Goal: Information Seeking & Learning: Check status

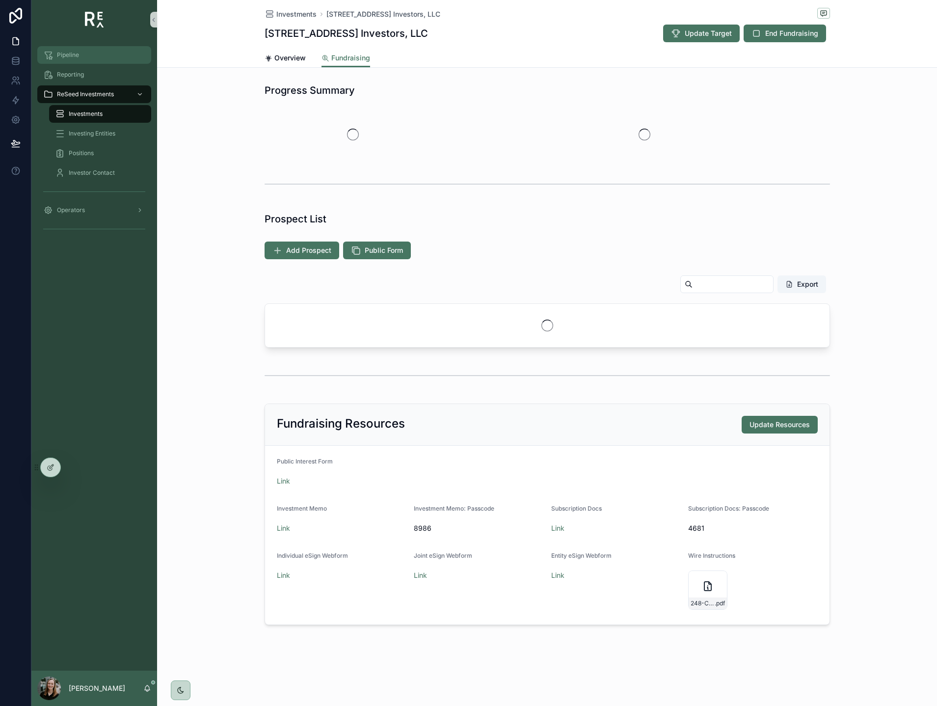
click at [76, 56] on span "Pipeline" at bounding box center [68, 55] width 22 height 8
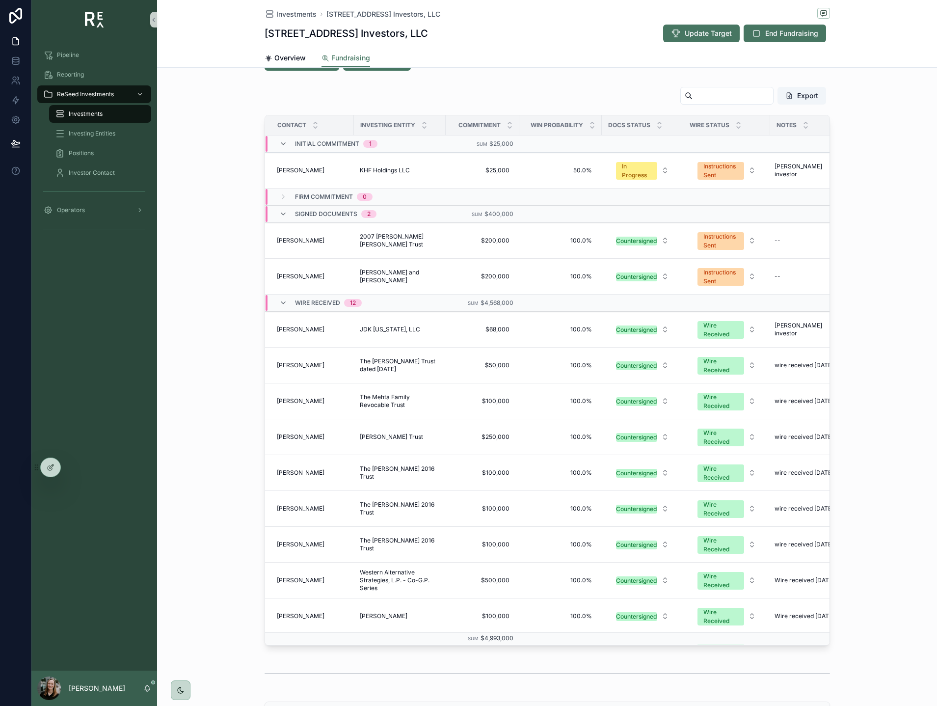
scroll to position [240, 0]
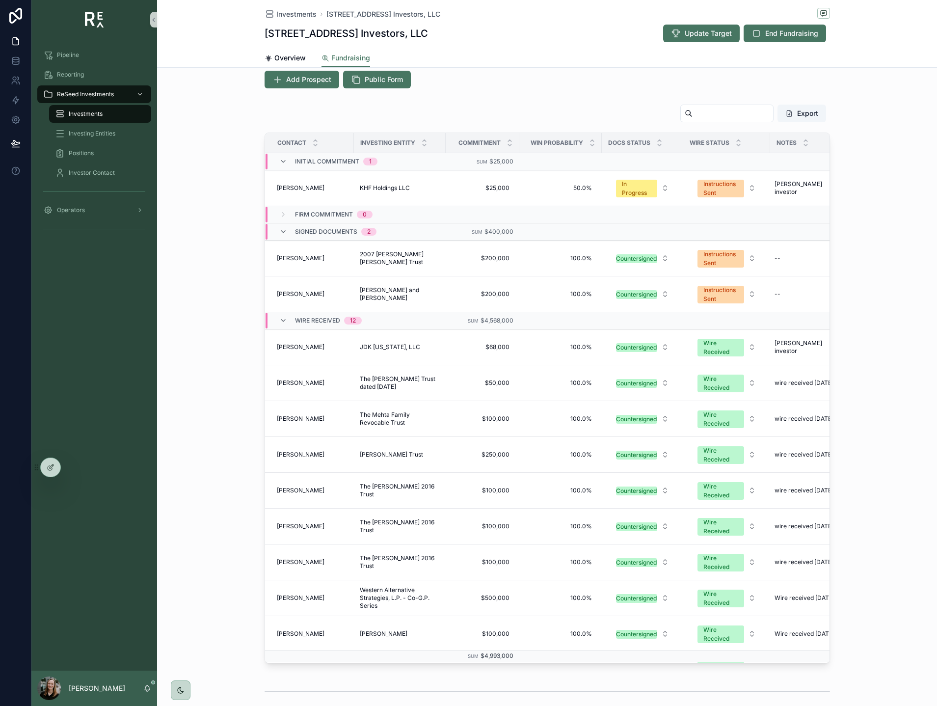
click at [875, 175] on div "Export Contact Investing Entity Commitment Win Probability Docs Status Wire Sta…" at bounding box center [547, 383] width 780 height 567
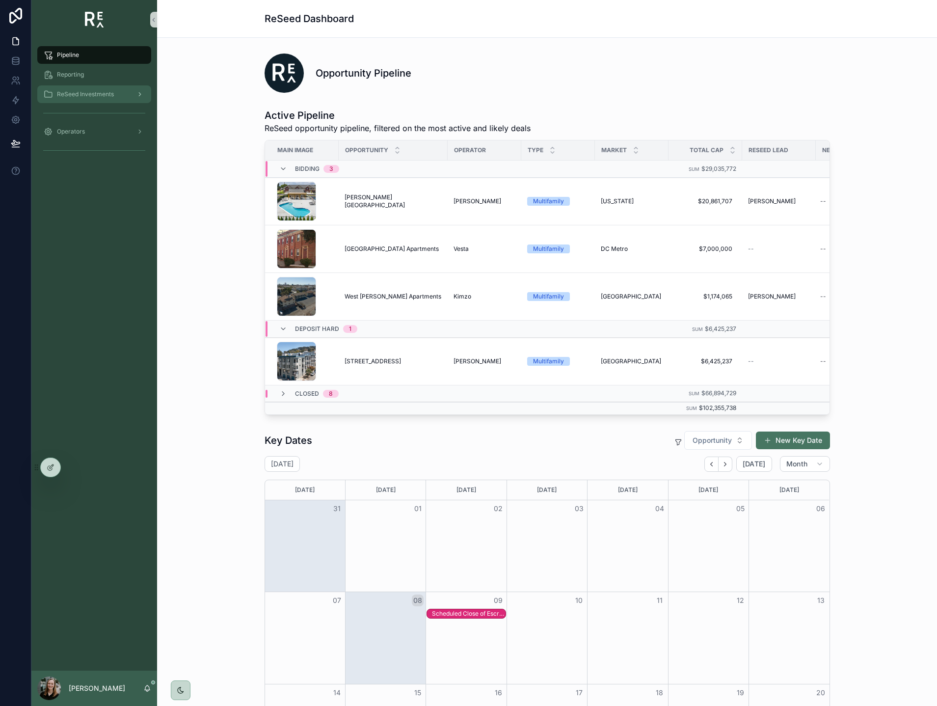
click at [93, 89] on div "ReSeed Investments" at bounding box center [94, 94] width 102 height 16
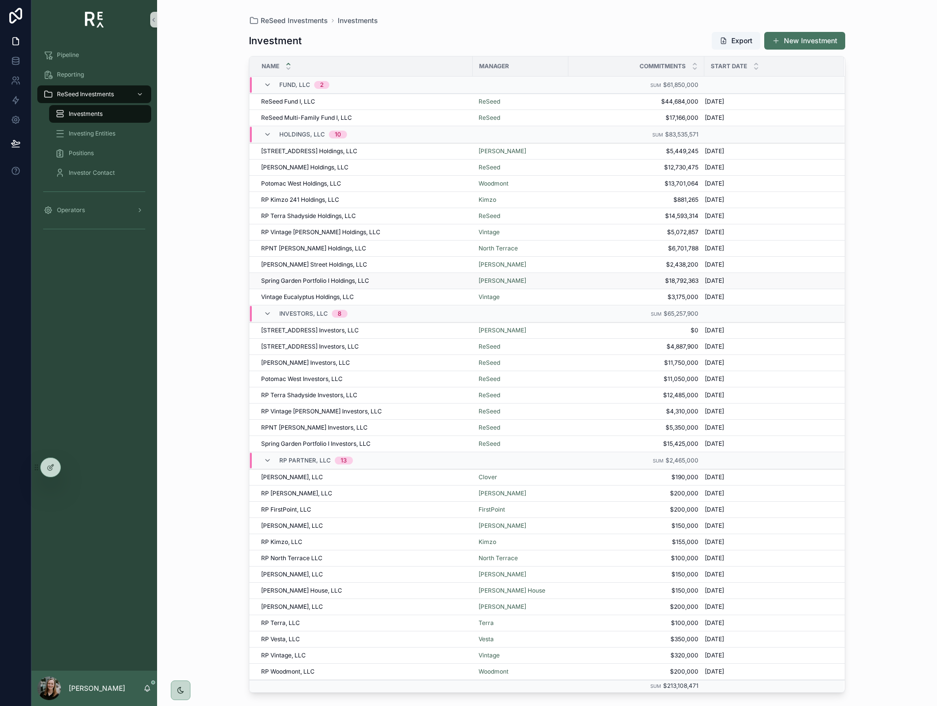
click at [384, 279] on div "Spring Garden Portfolio I Holdings, LLC Spring Garden Portfolio I Holdings, LLC" at bounding box center [364, 281] width 206 height 8
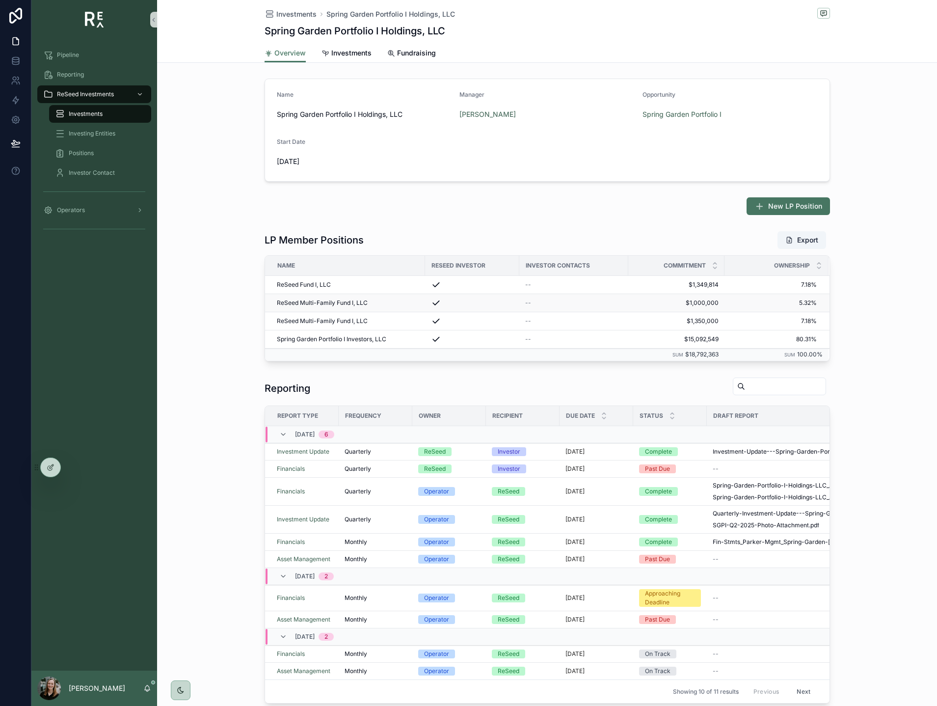
click at [330, 302] on span "ReSeed Multi-Family Fund I, LLC" at bounding box center [322, 303] width 91 height 8
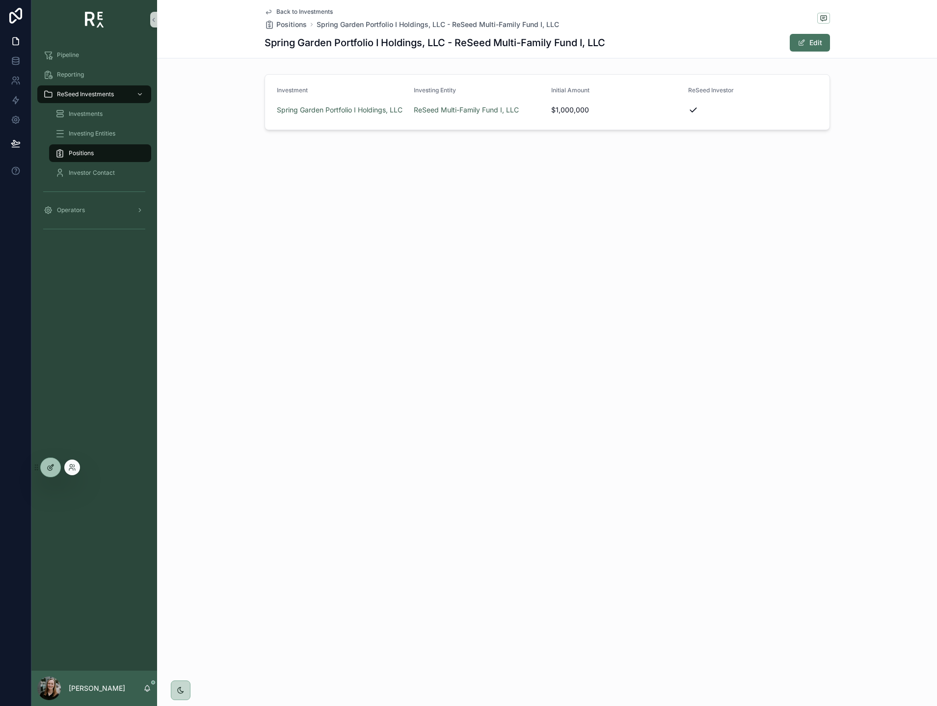
click at [53, 464] on icon at bounding box center [51, 467] width 8 height 8
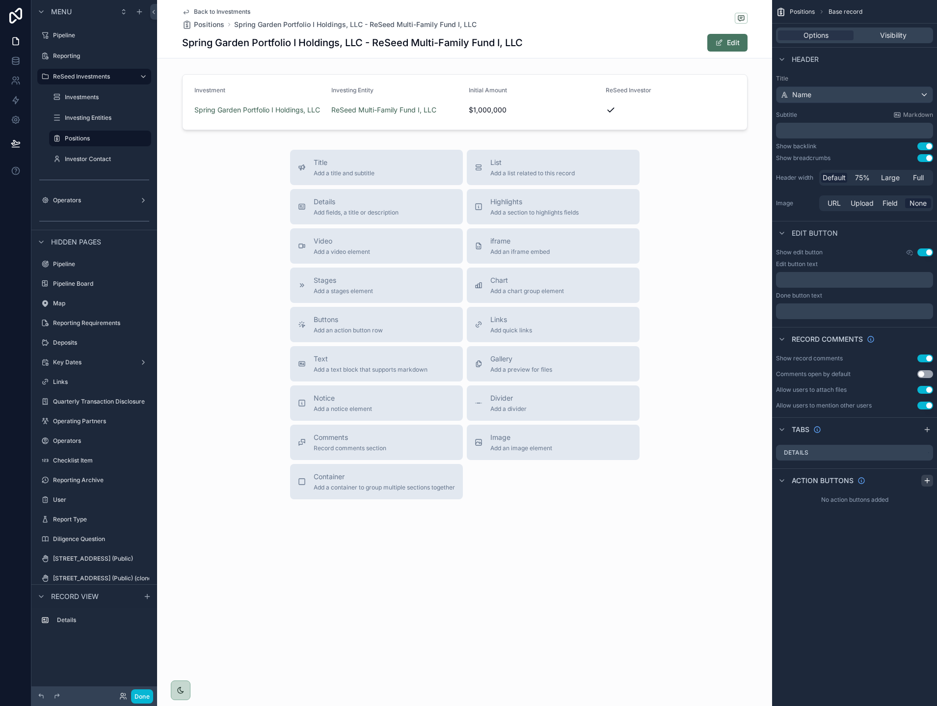
click at [927, 486] on div "scrollable content" at bounding box center [927, 481] width 12 height 12
click at [906, 506] on icon "scrollable content" at bounding box center [905, 504] width 4 height 4
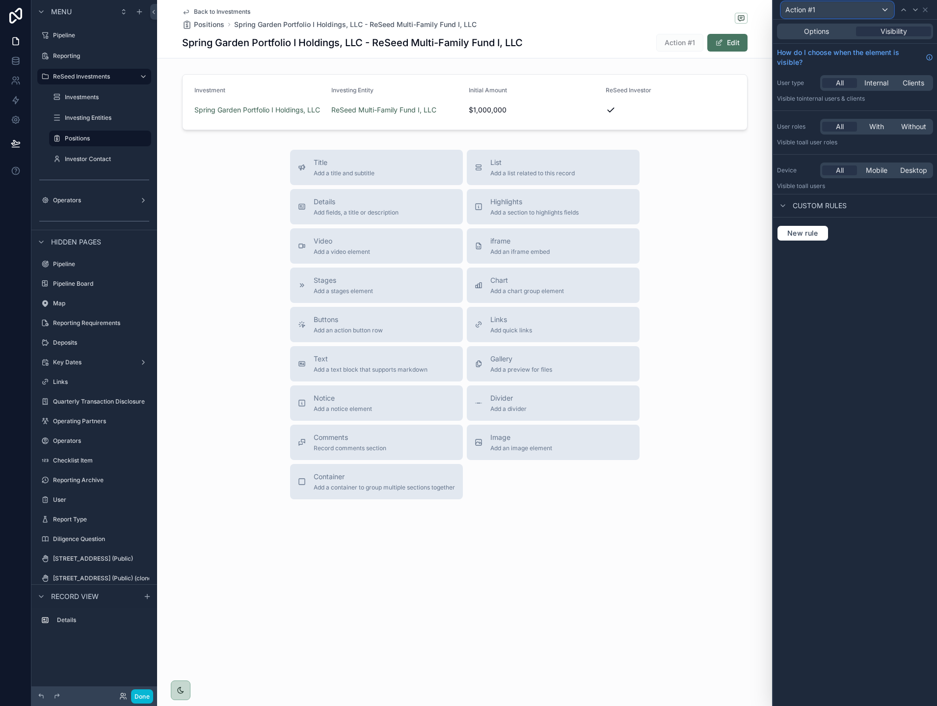
click at [840, 14] on div "Action #1" at bounding box center [837, 10] width 112 height 16
click at [857, 244] on div at bounding box center [855, 353] width 164 height 706
click at [828, 24] on div "Options Visibility" at bounding box center [855, 32] width 156 height 16
click at [871, 84] on span "Internal" at bounding box center [876, 83] width 24 height 10
click at [876, 132] on div "All With Without" at bounding box center [876, 127] width 113 height 16
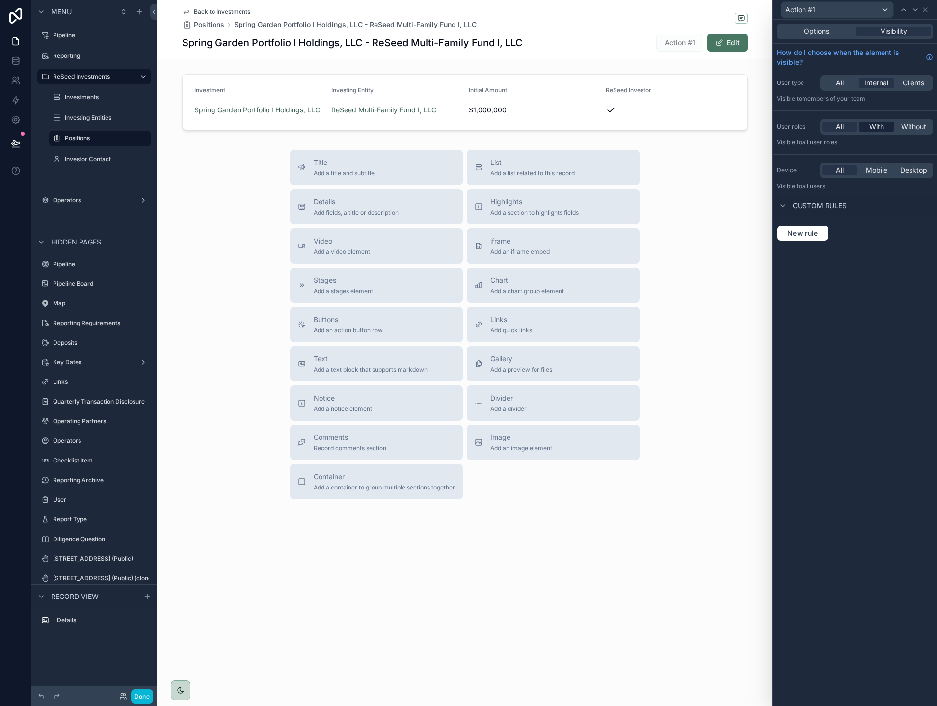
click at [876, 128] on span "With" at bounding box center [876, 127] width 15 height 10
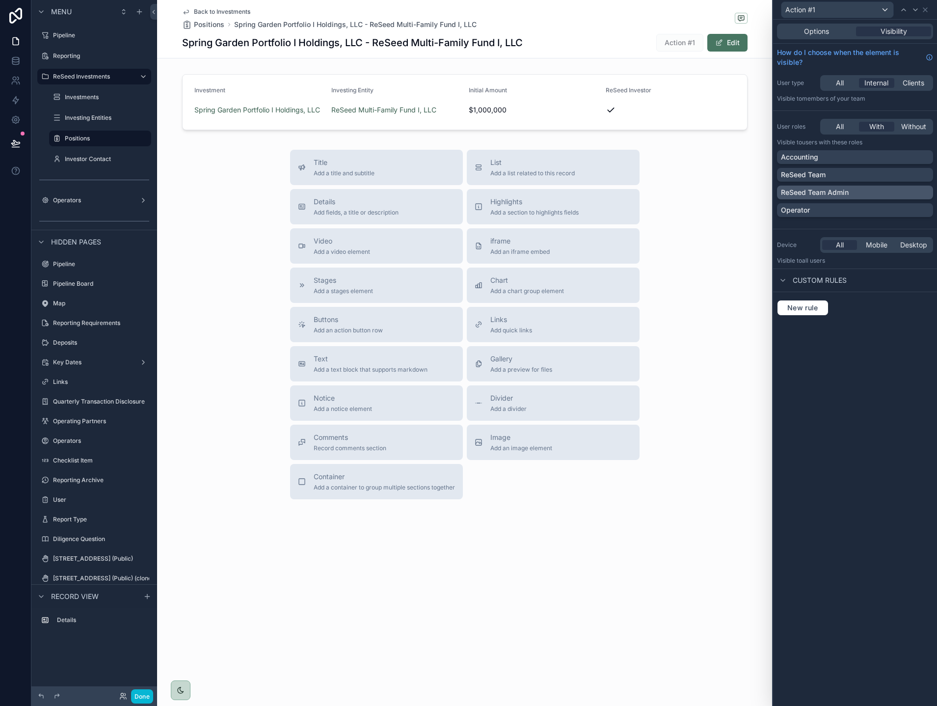
click at [810, 190] on p "ReSeed Team Admin" at bounding box center [815, 192] width 68 height 10
click at [823, 34] on span "Options" at bounding box center [816, 32] width 25 height 10
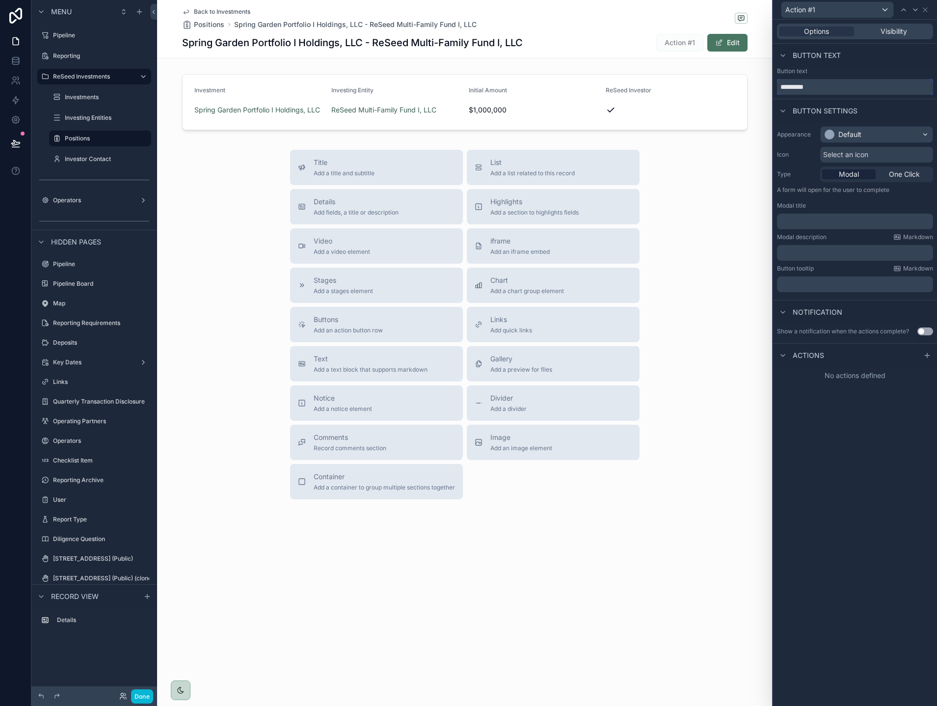
click at [809, 93] on input "*********" at bounding box center [855, 87] width 156 height 16
type input "******"
click at [873, 134] on div "Default" at bounding box center [877, 135] width 112 height 16
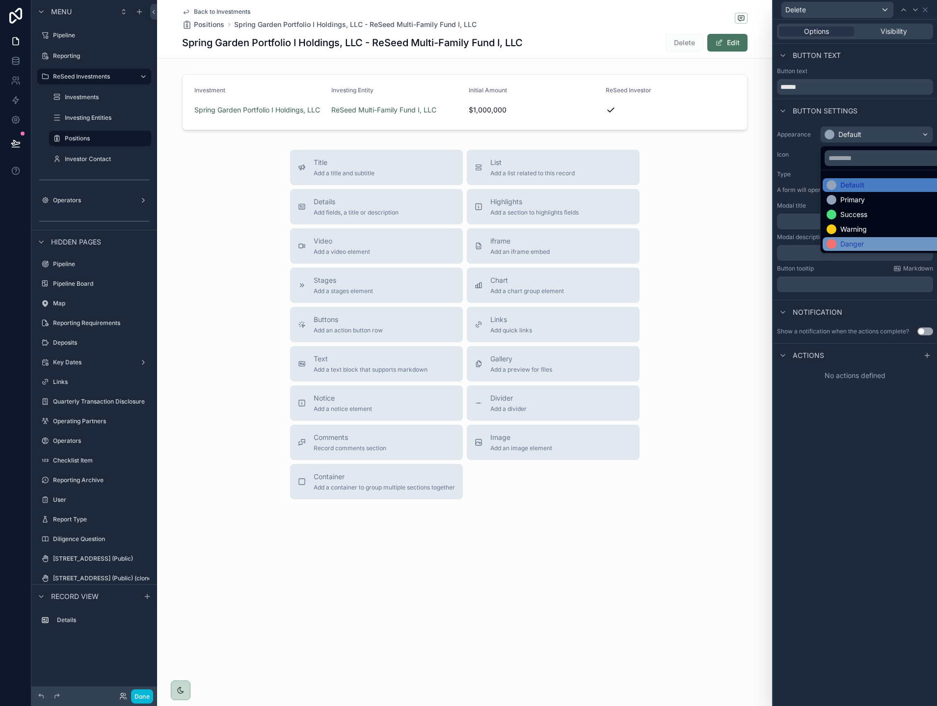
click at [859, 238] on div "Danger" at bounding box center [888, 244] width 131 height 14
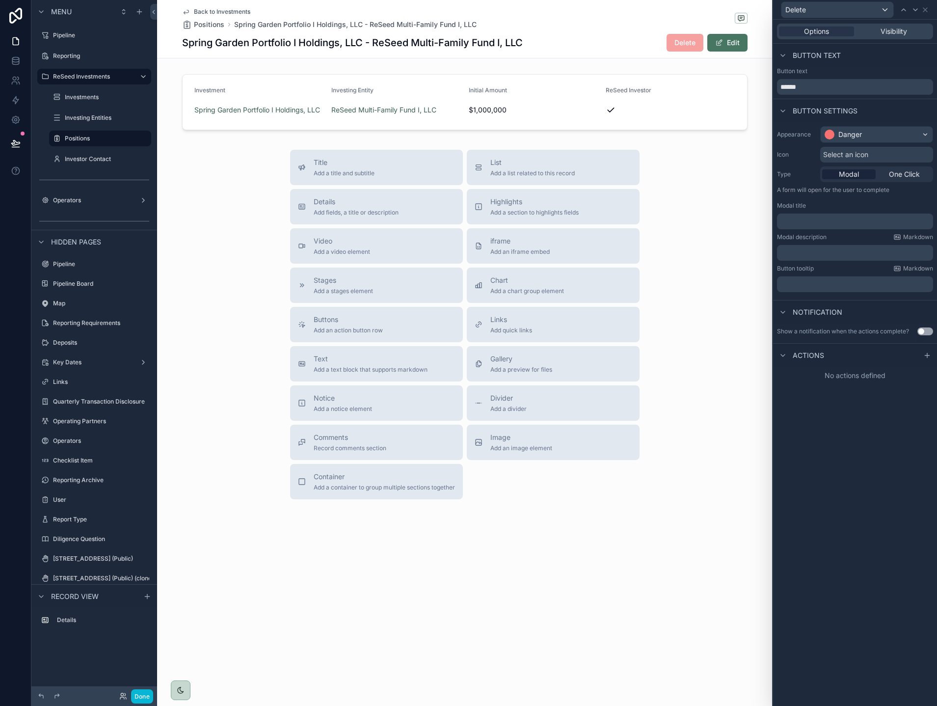
click at [836, 222] on p "﻿" at bounding box center [856, 221] width 150 height 10
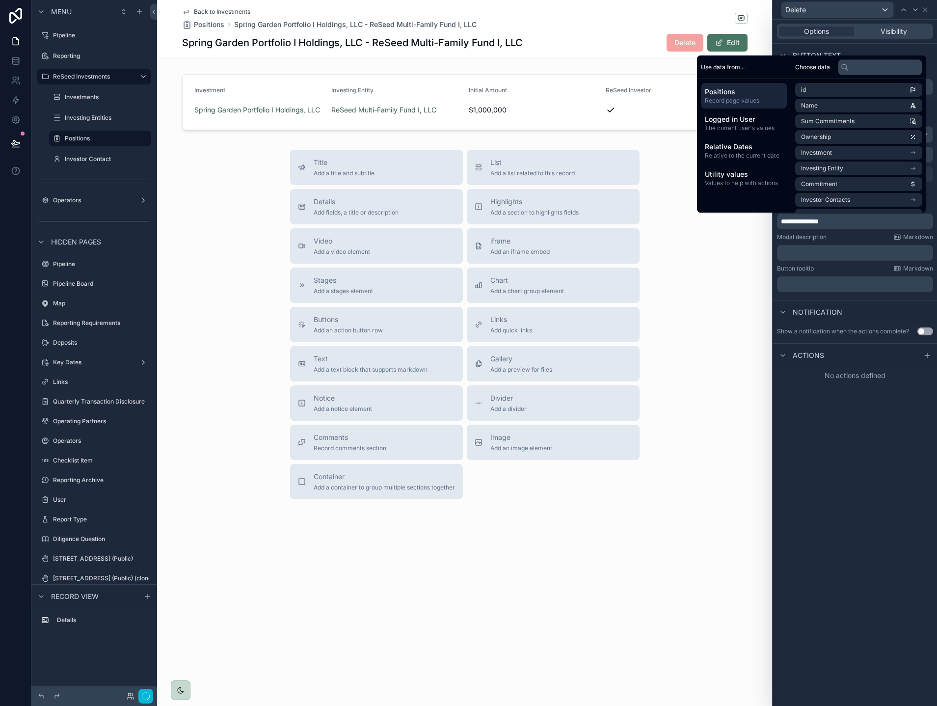
click at [860, 254] on p "﻿" at bounding box center [856, 253] width 150 height 10
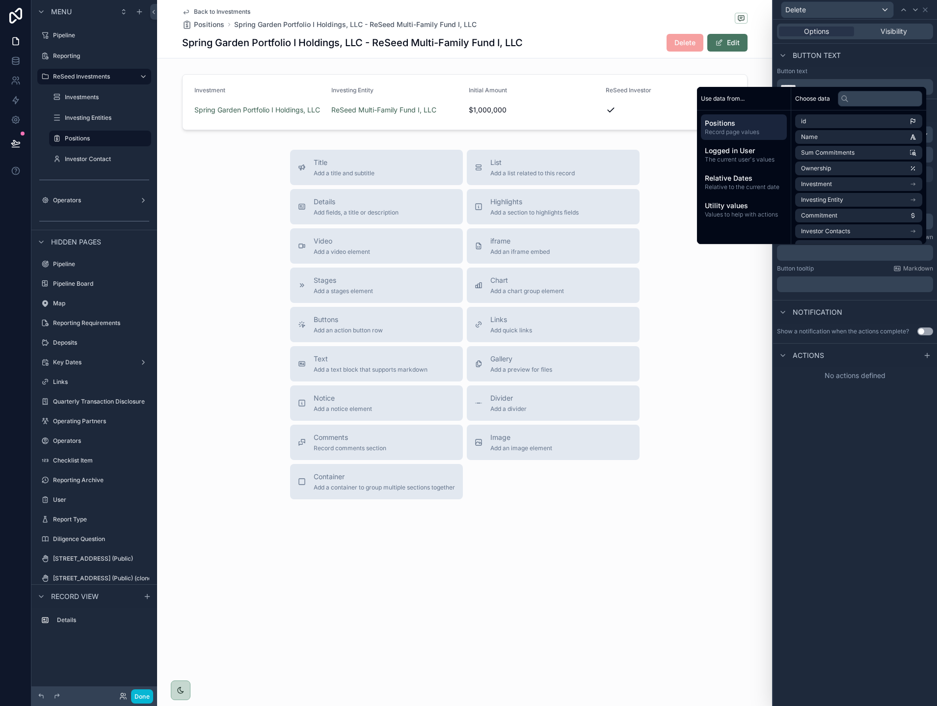
click at [860, 253] on p "﻿" at bounding box center [856, 253] width 150 height 10
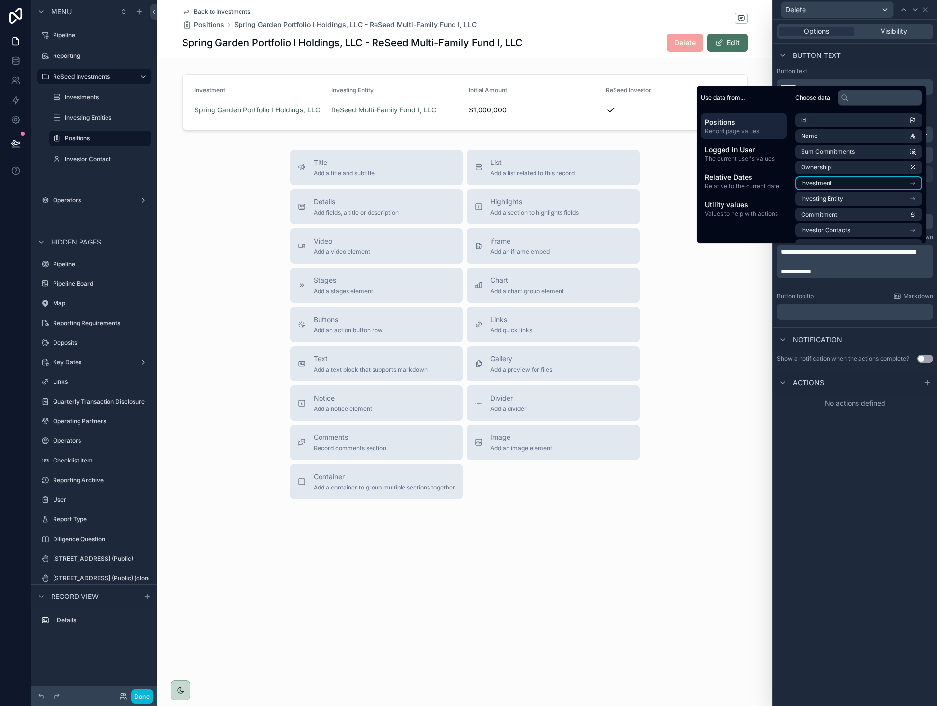
click at [850, 186] on li "Investment" at bounding box center [858, 183] width 127 height 14
click at [832, 152] on li "Name" at bounding box center [858, 154] width 127 height 14
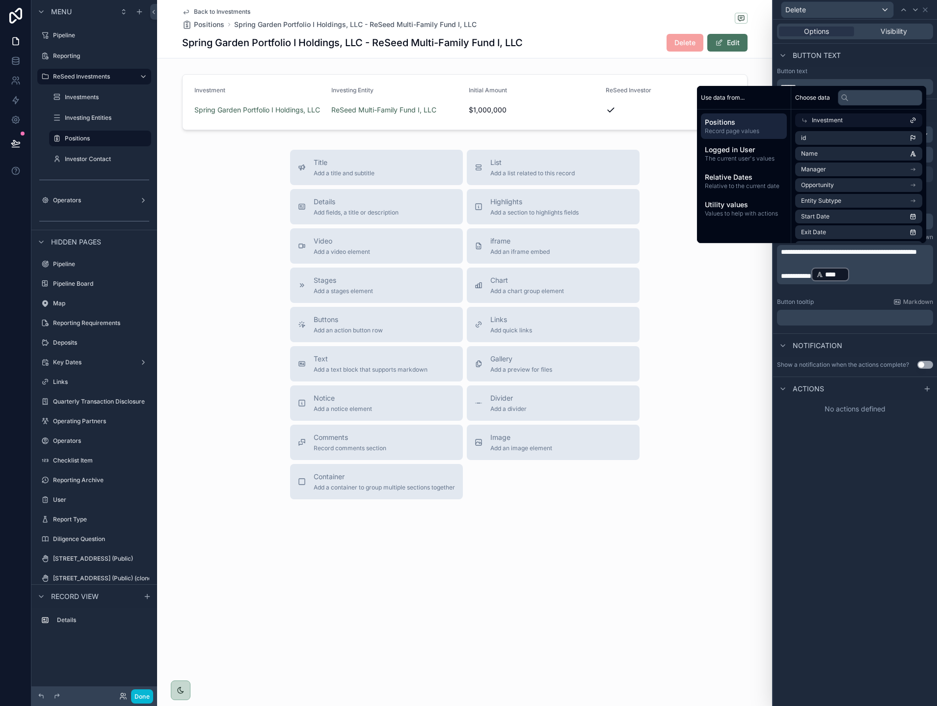
click at [863, 282] on p "**********" at bounding box center [856, 275] width 150 height 16
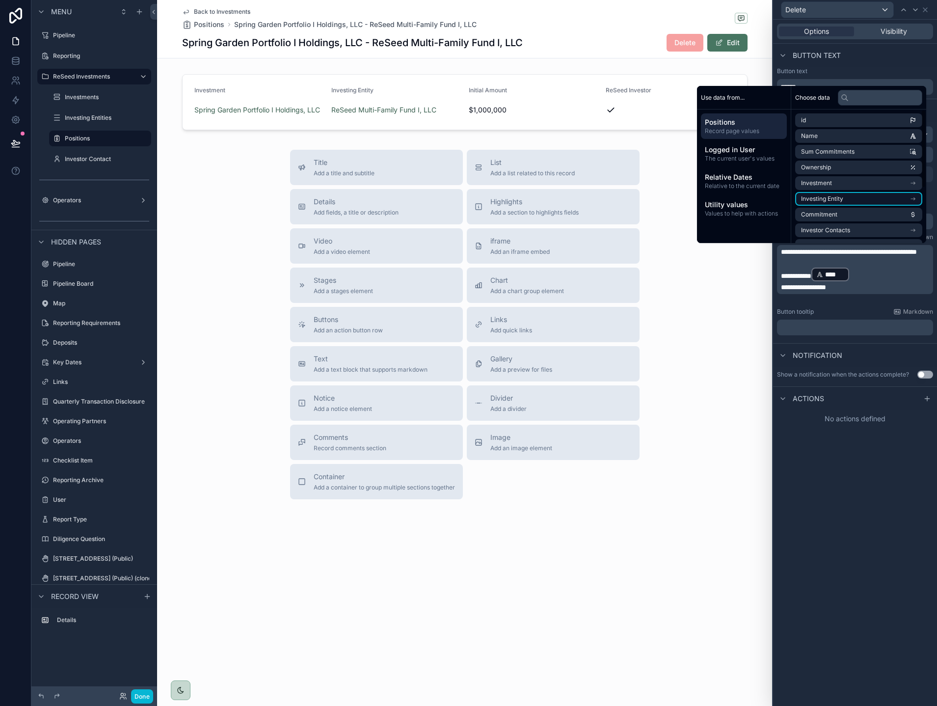
click at [858, 205] on li "Investing Entity" at bounding box center [858, 199] width 127 height 14
click at [833, 147] on li "Name" at bounding box center [858, 154] width 127 height 14
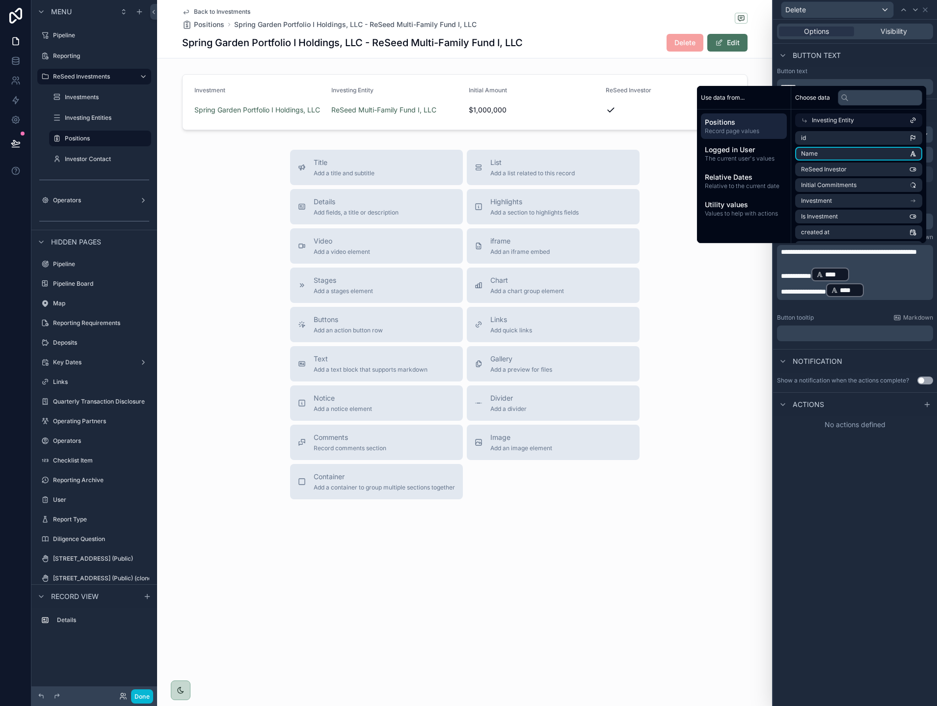
click at [816, 473] on div "**********" at bounding box center [855, 363] width 164 height 686
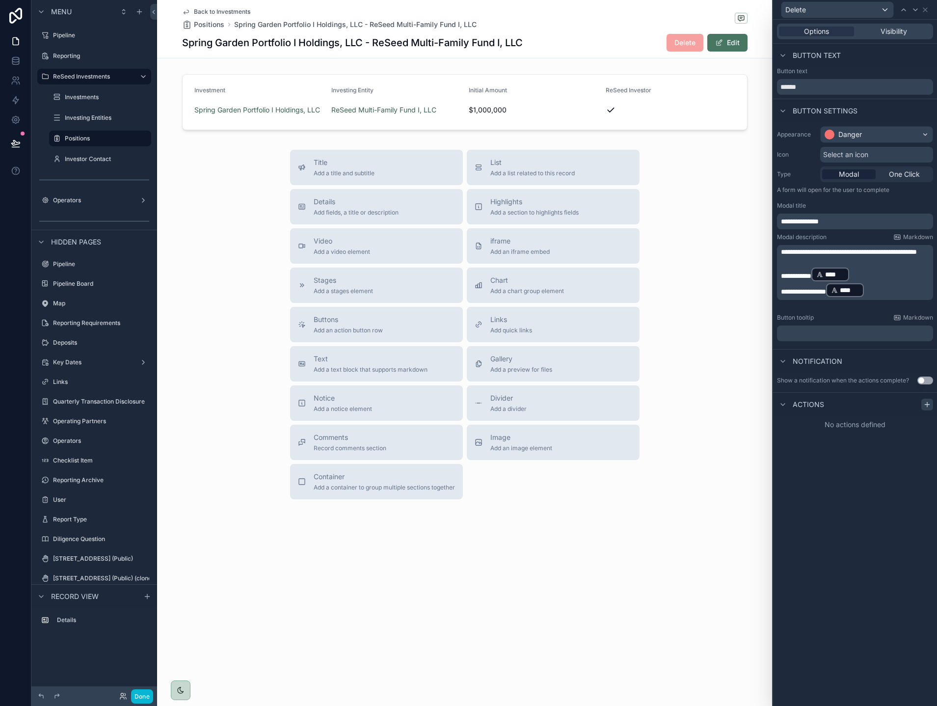
click at [923, 404] on icon at bounding box center [927, 404] width 8 height 8
click at [872, 451] on div "Select a type" at bounding box center [854, 444] width 147 height 16
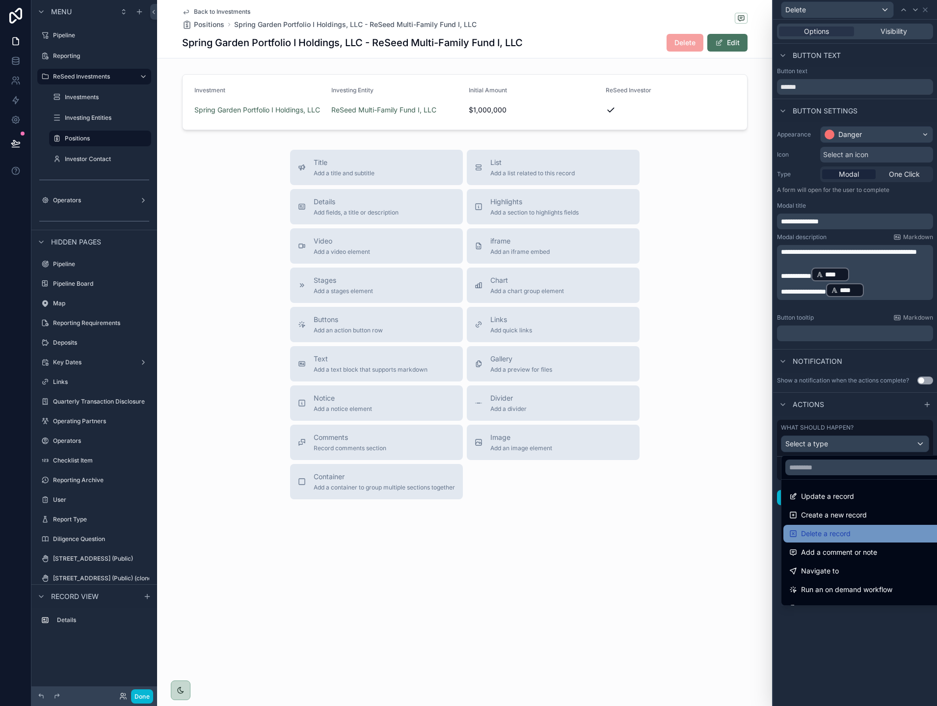
click at [828, 535] on span "Delete a record" at bounding box center [826, 534] width 50 height 12
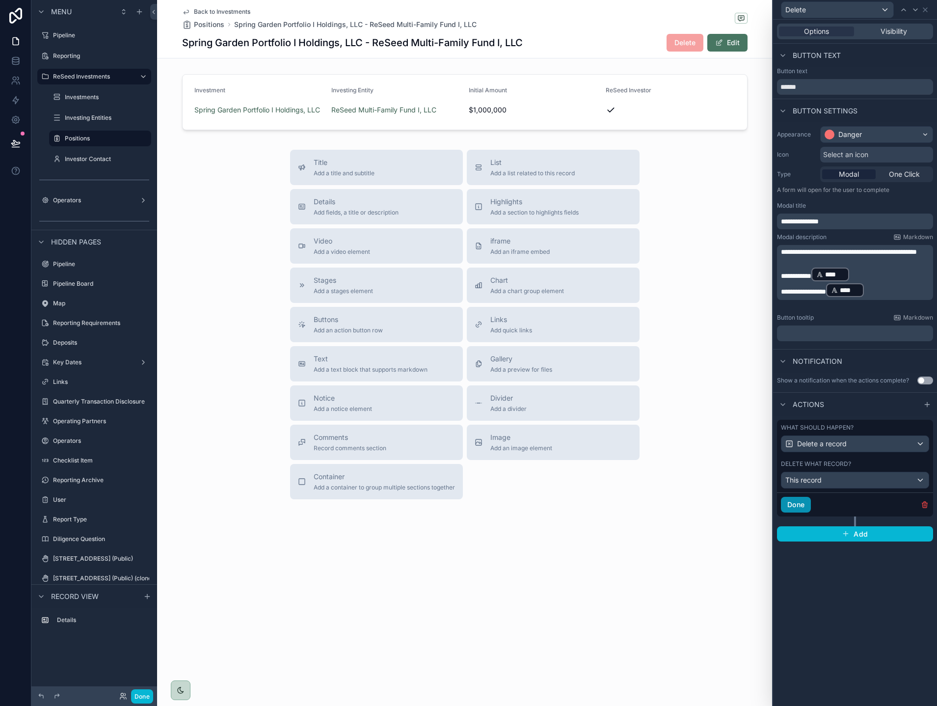
click at [799, 500] on button "Done" at bounding box center [796, 505] width 30 height 16
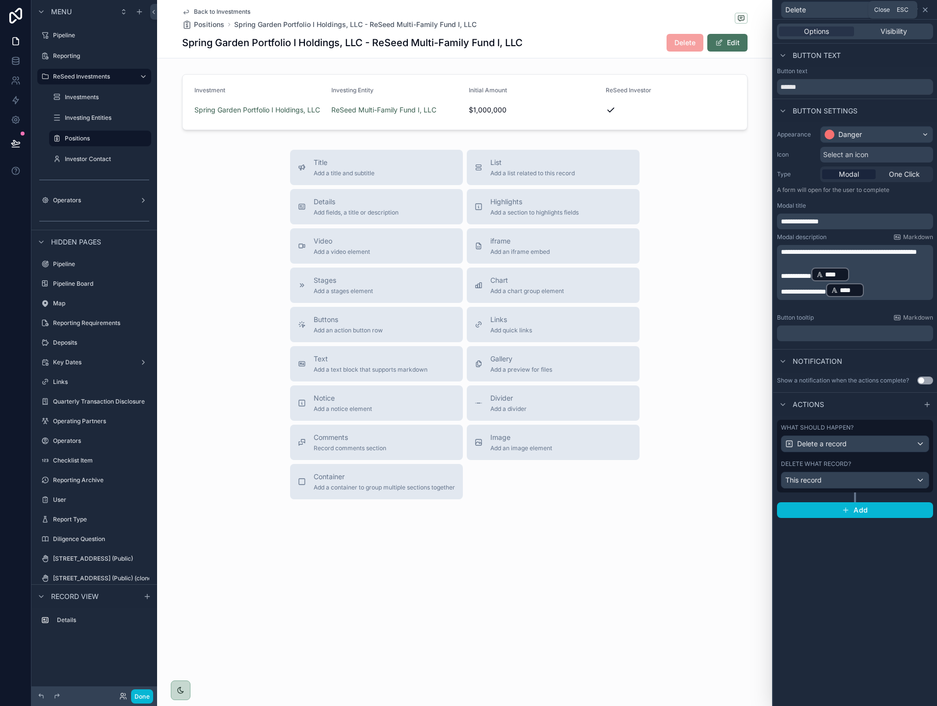
click at [925, 10] on icon at bounding box center [925, 10] width 8 height 8
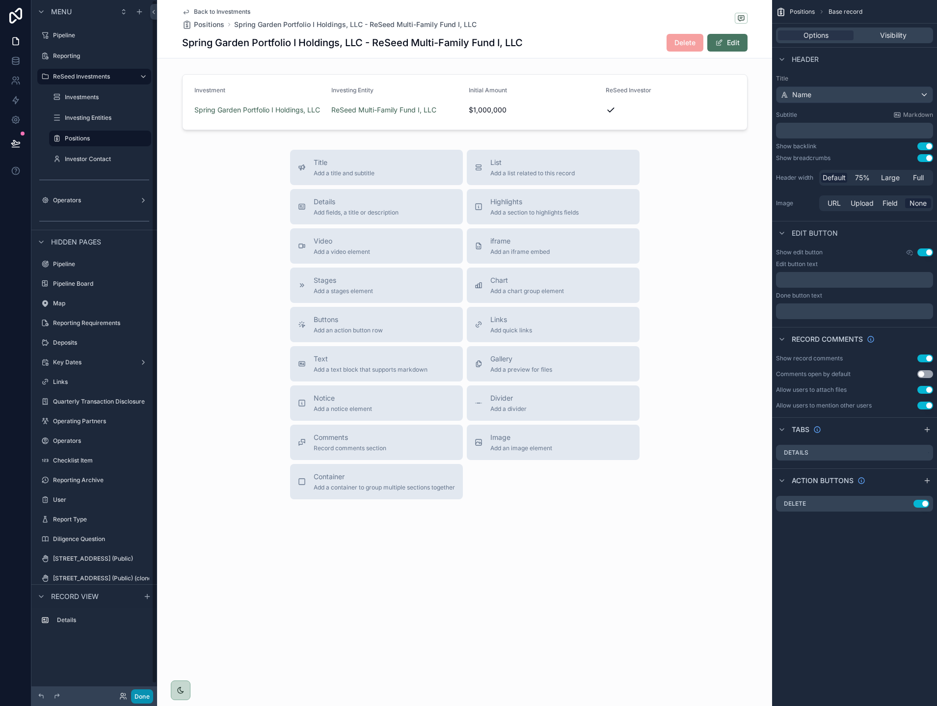
click at [139, 696] on button "Done" at bounding box center [142, 696] width 22 height 14
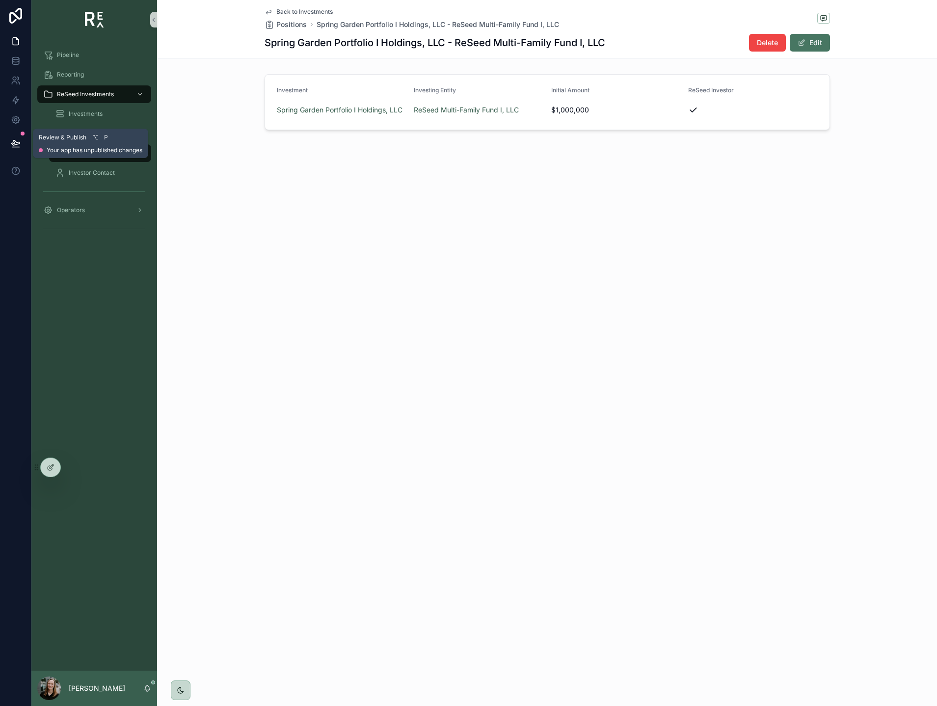
click at [14, 139] on icon at bounding box center [16, 143] width 10 height 10
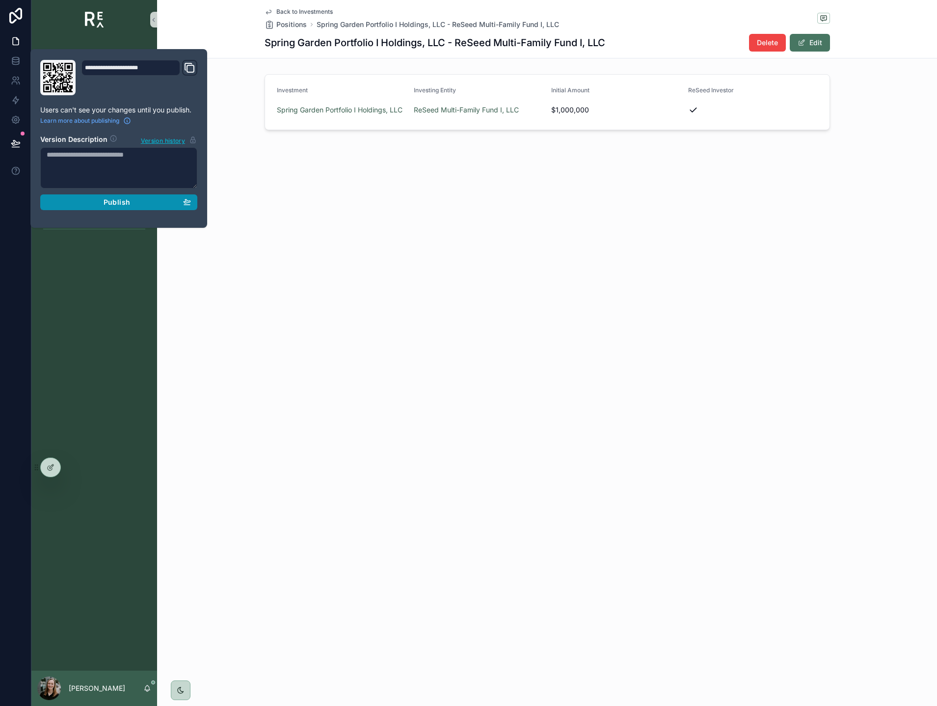
click at [79, 200] on div "Publish" at bounding box center [119, 202] width 144 height 9
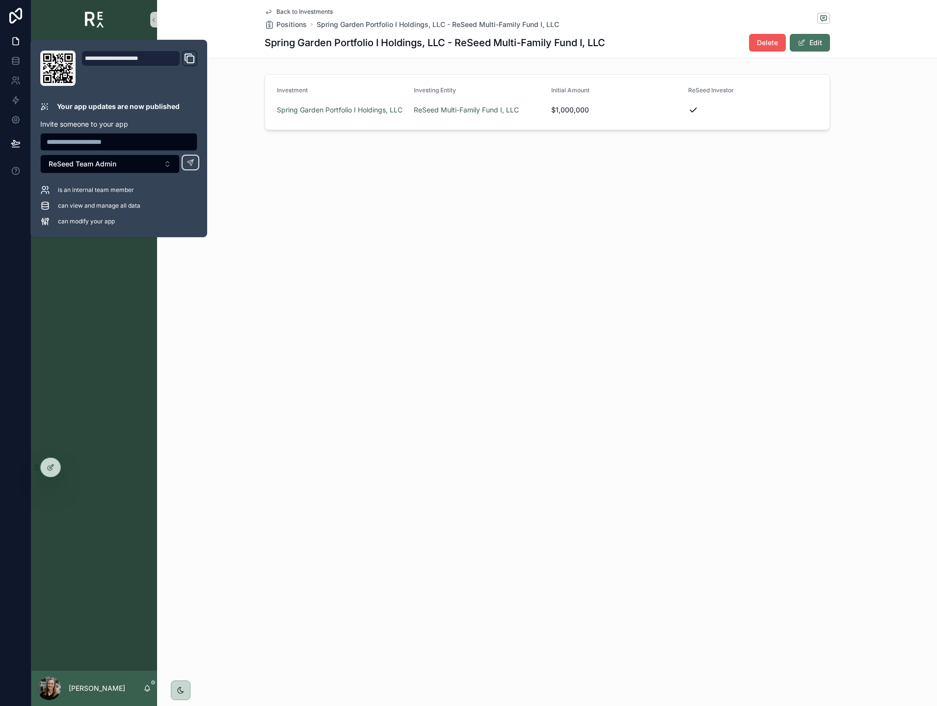
click at [767, 45] on span "Delete" at bounding box center [767, 43] width 21 height 10
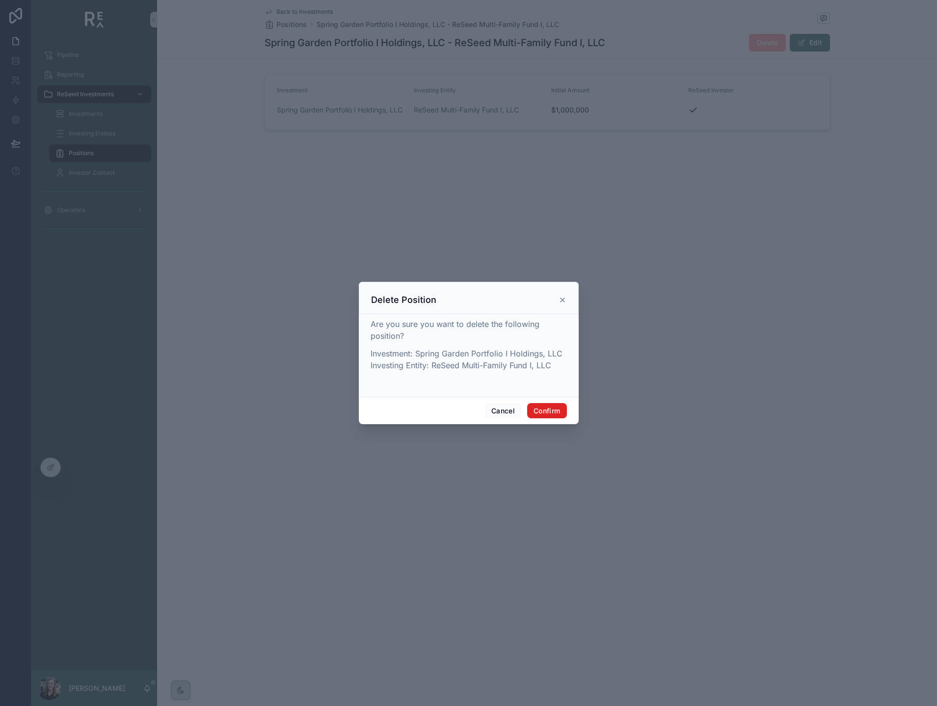
click at [543, 408] on button "Confirm" at bounding box center [546, 411] width 39 height 16
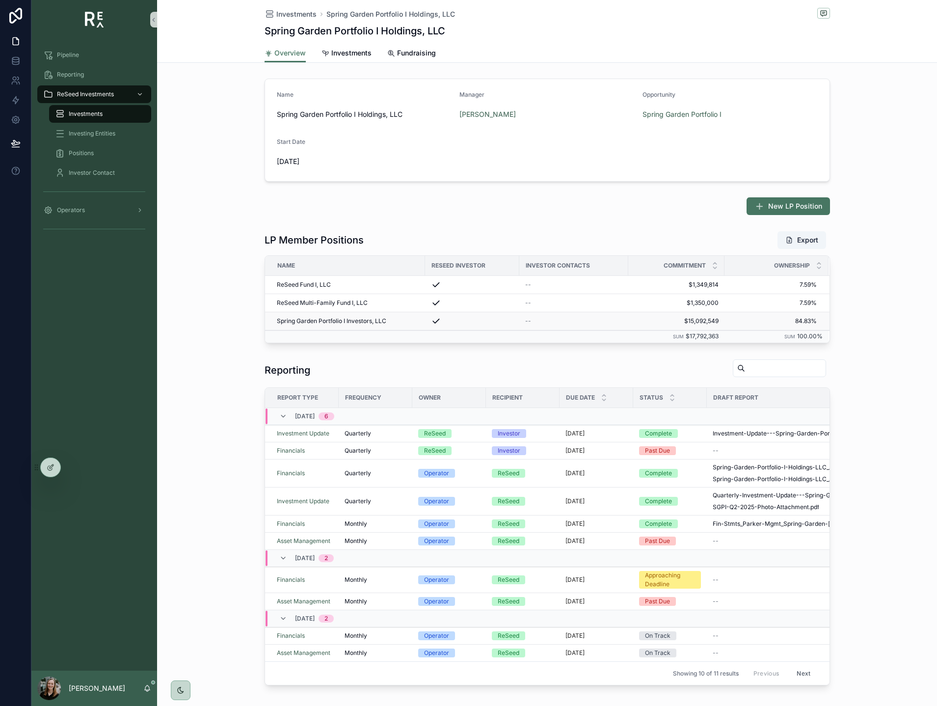
click at [355, 319] on span "Spring Garden Portfolio I Investors, LLC" at bounding box center [331, 321] width 109 height 8
click at [283, 474] on span "Financials" at bounding box center [291, 473] width 28 height 8
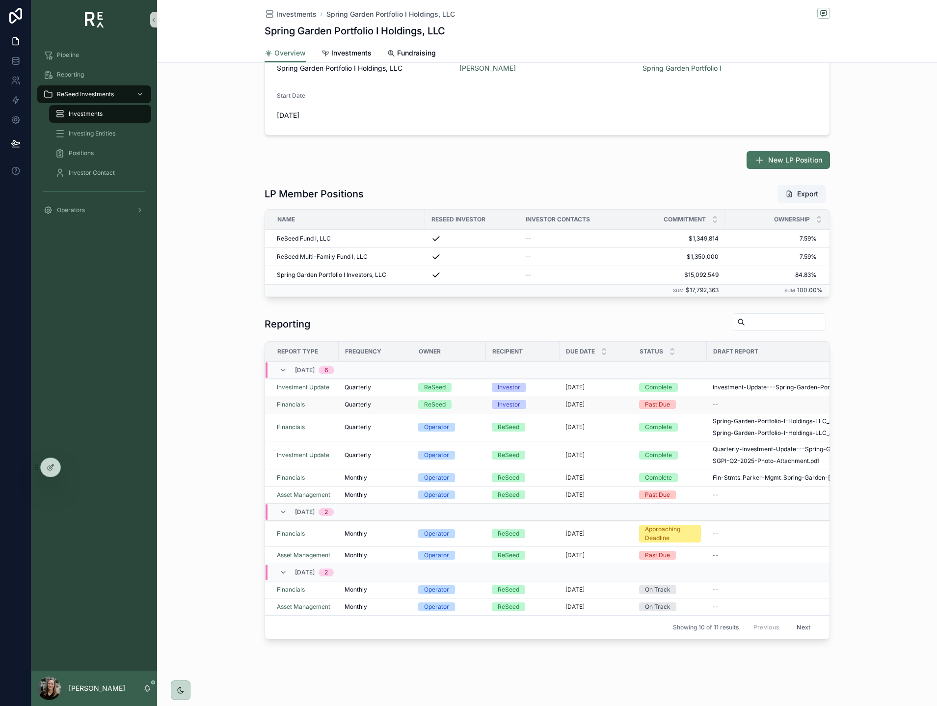
click at [374, 404] on div "Quarterly" at bounding box center [376, 404] width 62 height 8
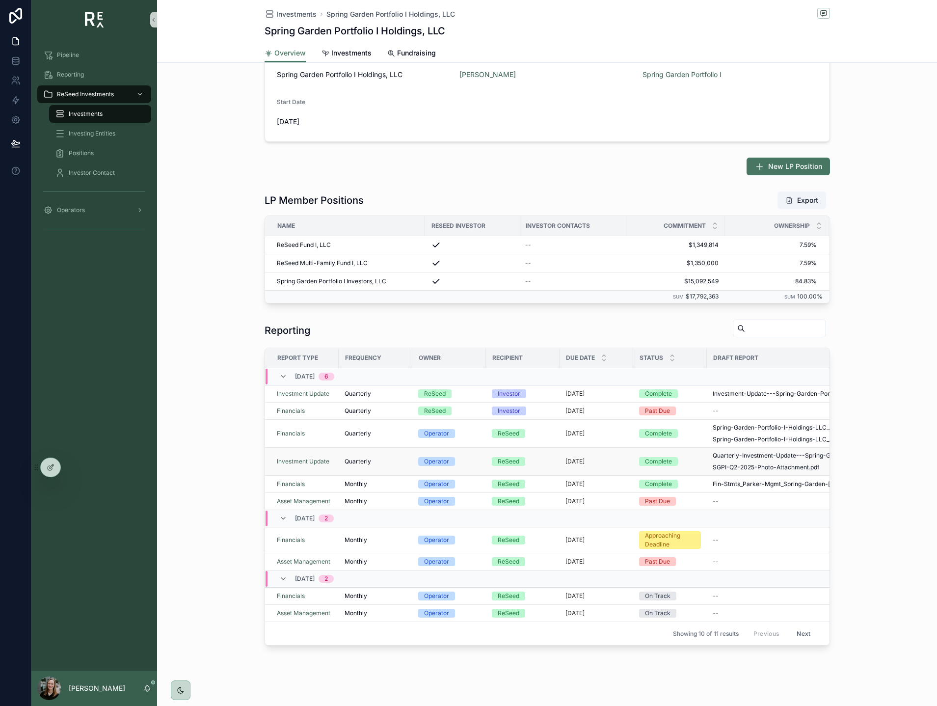
scroll to position [46, 0]
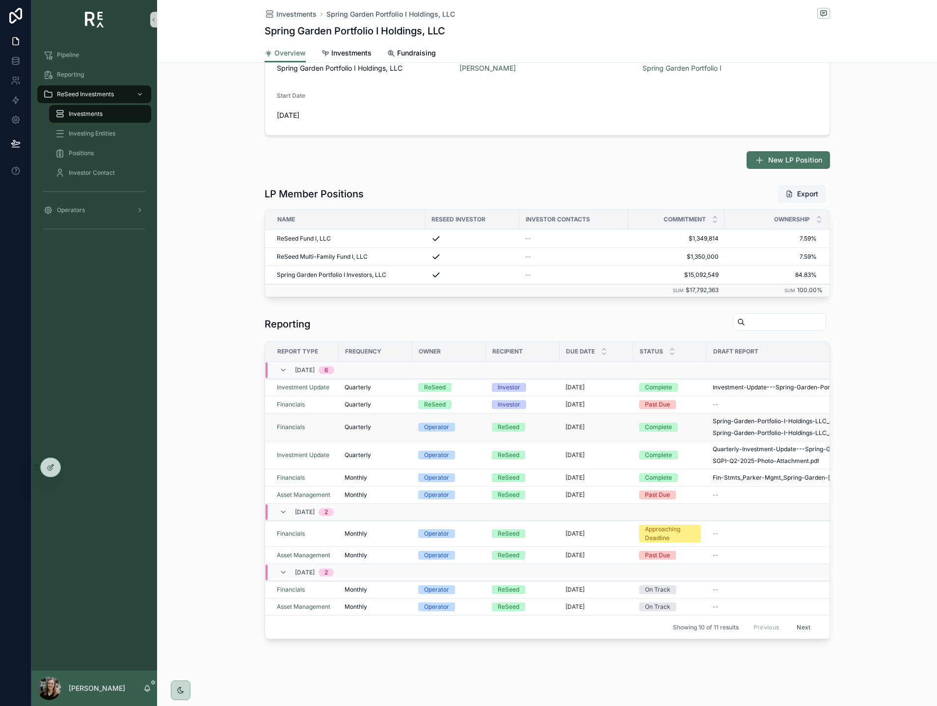
click at [387, 428] on div "Quarterly" at bounding box center [376, 427] width 62 height 8
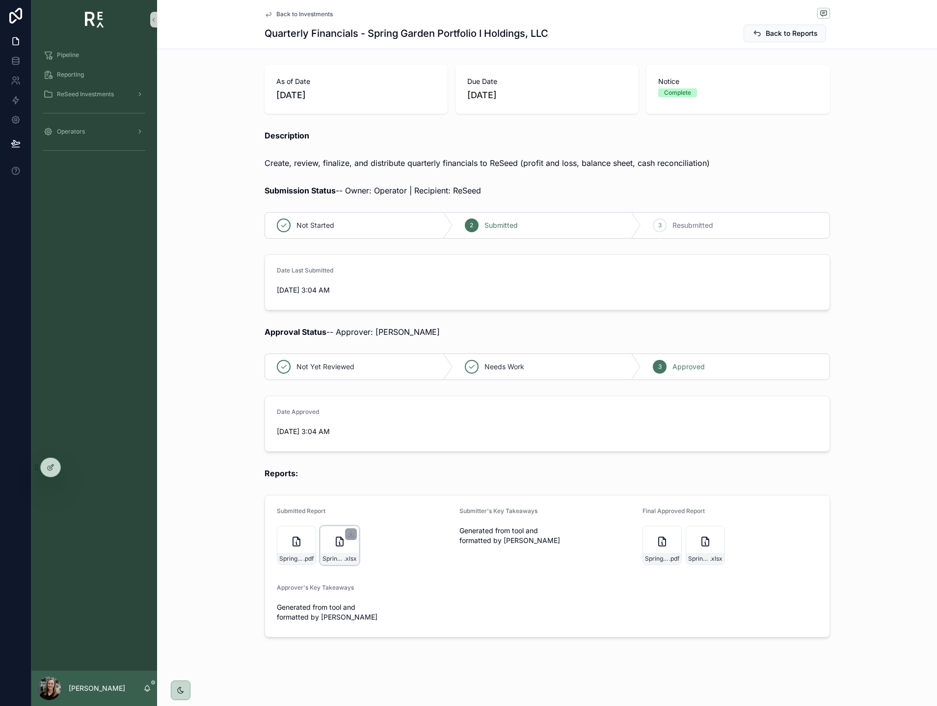
click at [341, 543] on icon "scrollable content" at bounding box center [340, 541] width 12 height 12
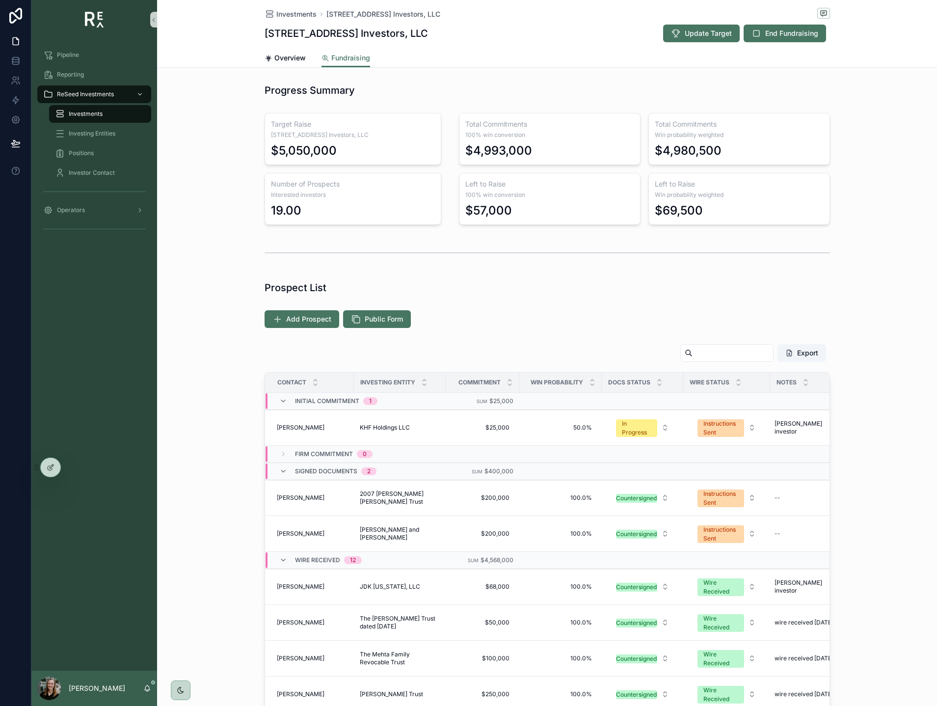
click at [97, 108] on div "Investments" at bounding box center [100, 114] width 90 height 16
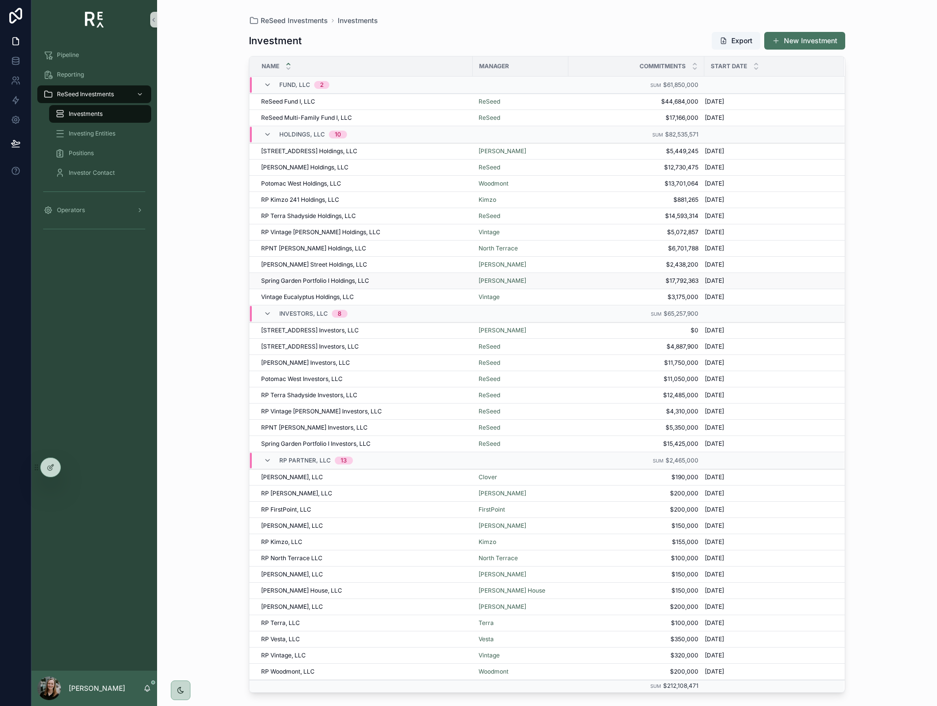
click at [291, 281] on span "Spring Garden Portfolio I Holdings, LLC" at bounding box center [315, 281] width 108 height 8
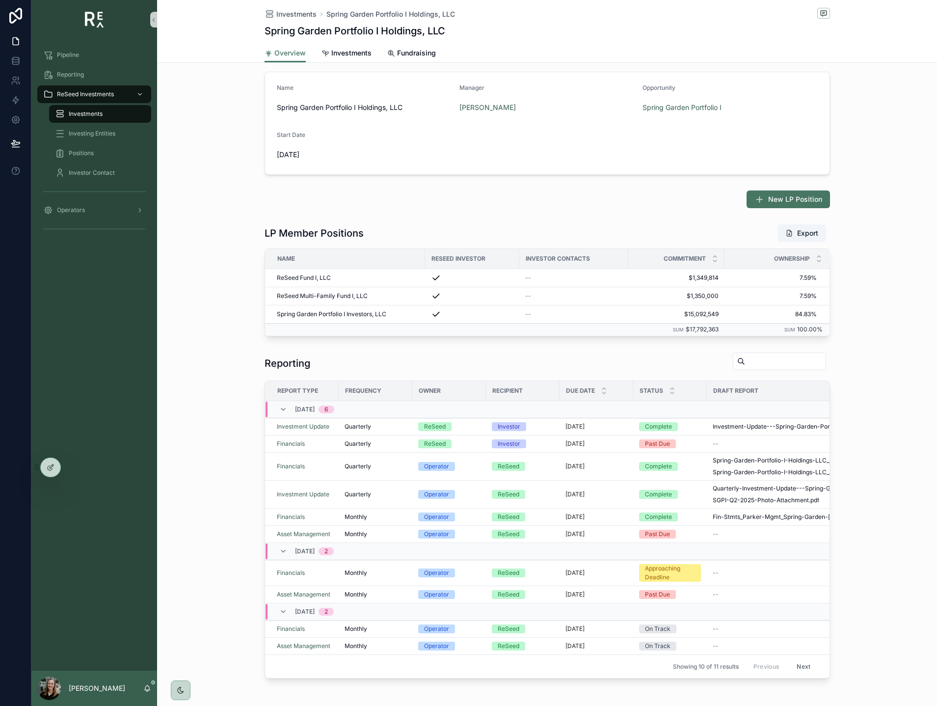
scroll to position [9, 0]
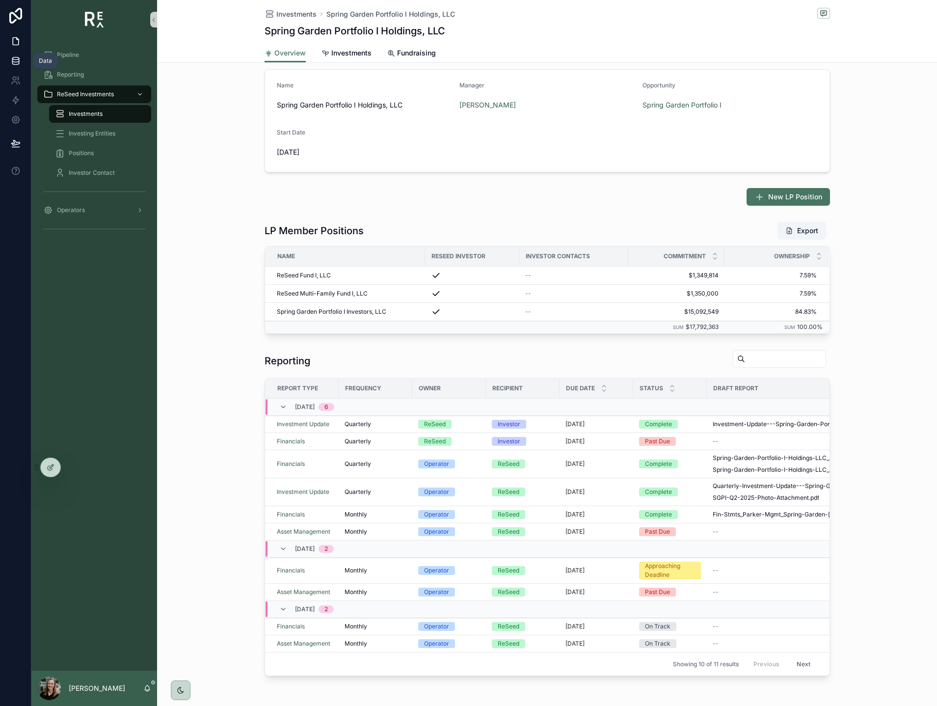
click at [17, 63] on icon at bounding box center [16, 61] width 10 height 10
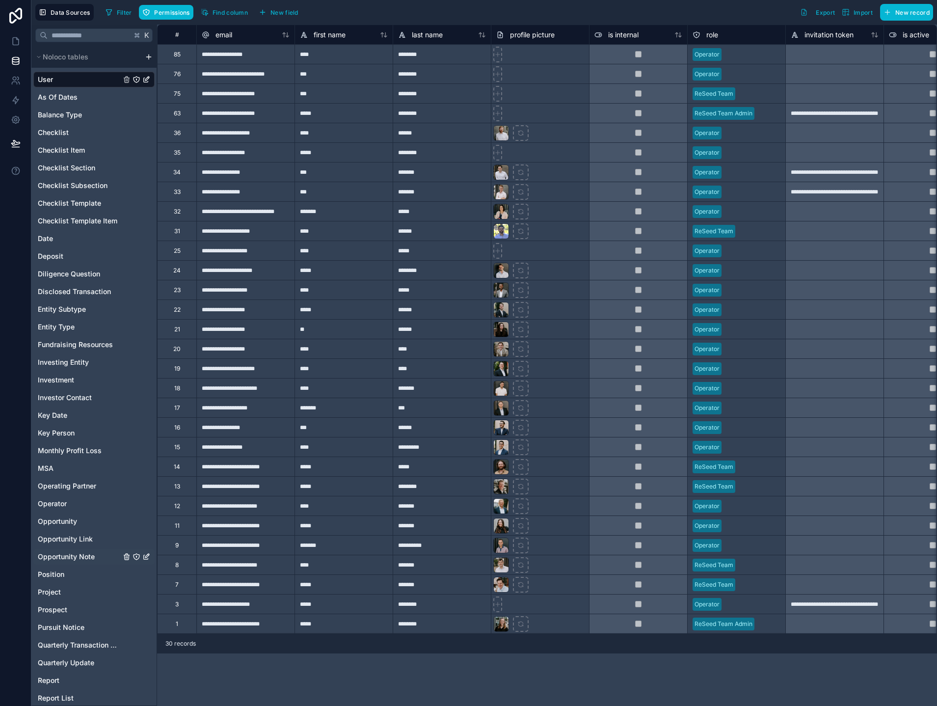
scroll to position [164, 0]
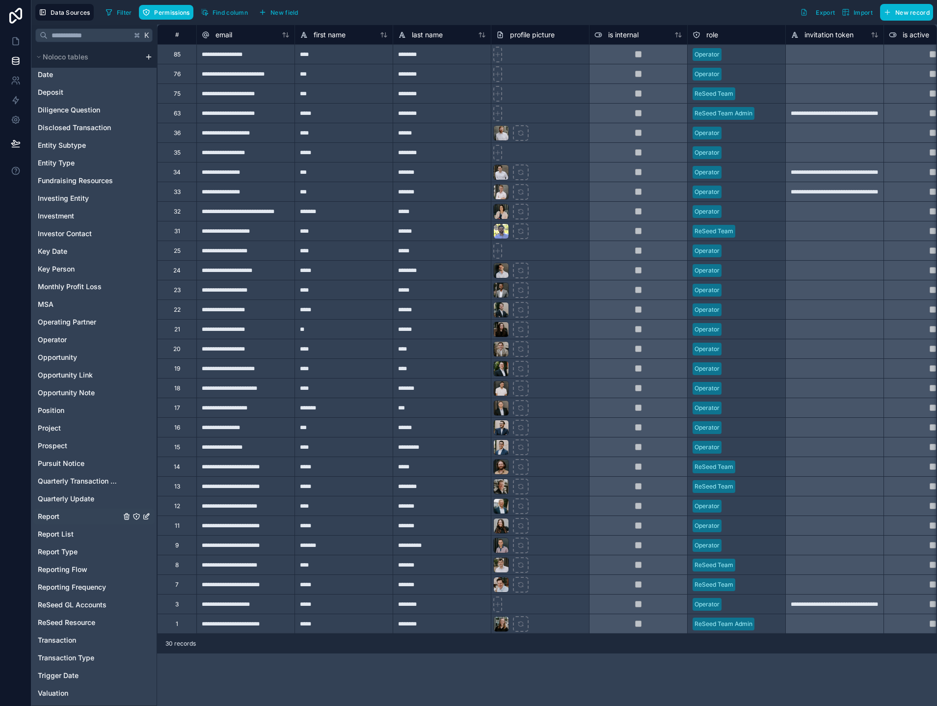
click at [53, 517] on span "Report" at bounding box center [49, 516] width 22 height 10
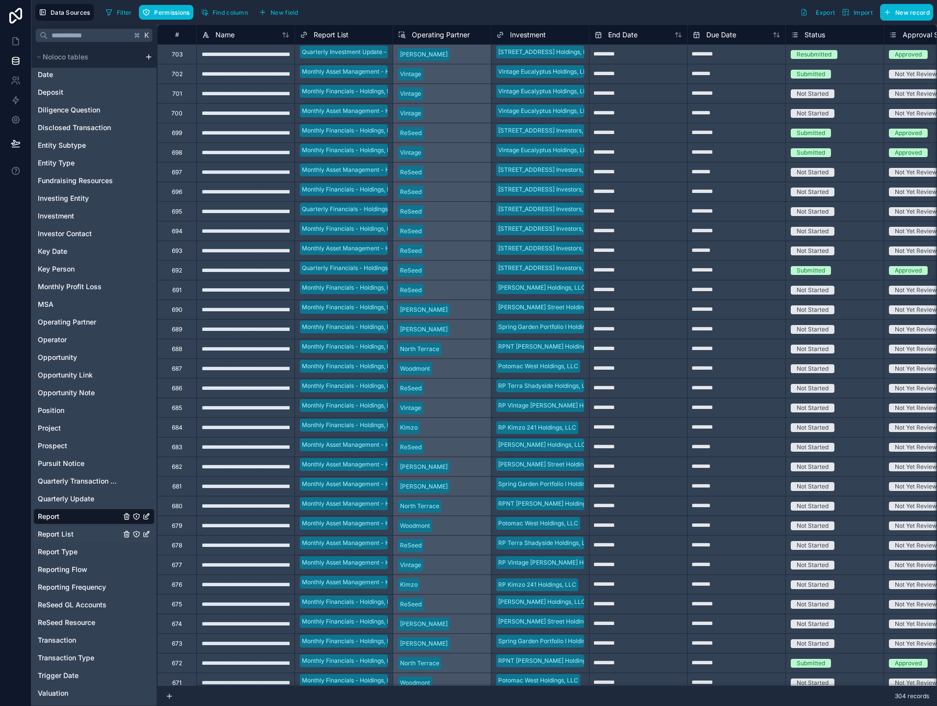
click at [75, 537] on link "Report List" at bounding box center [79, 534] width 83 height 10
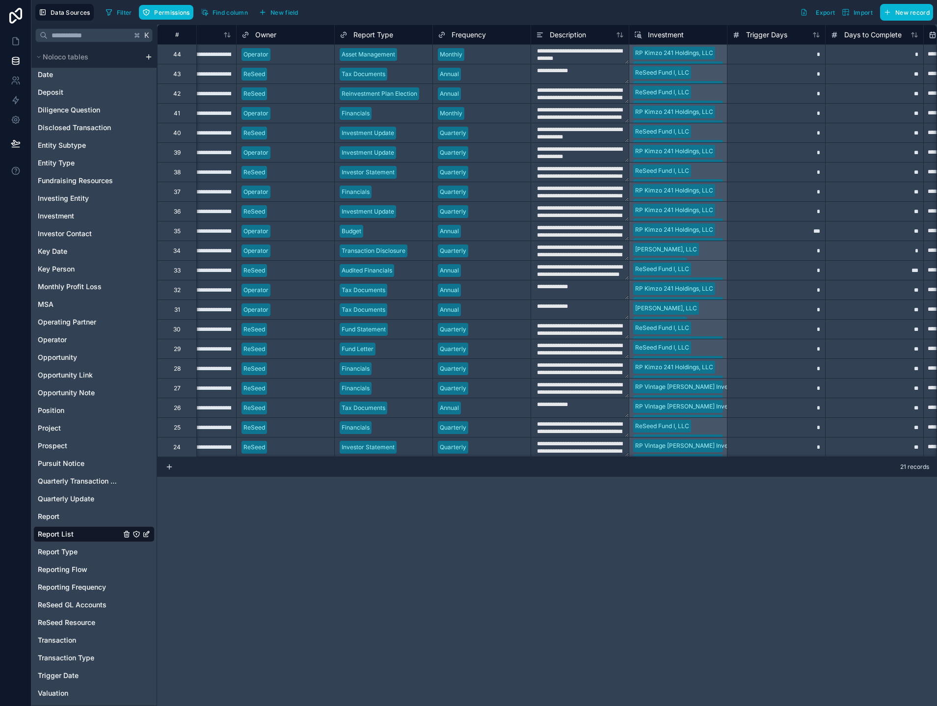
scroll to position [0, 71]
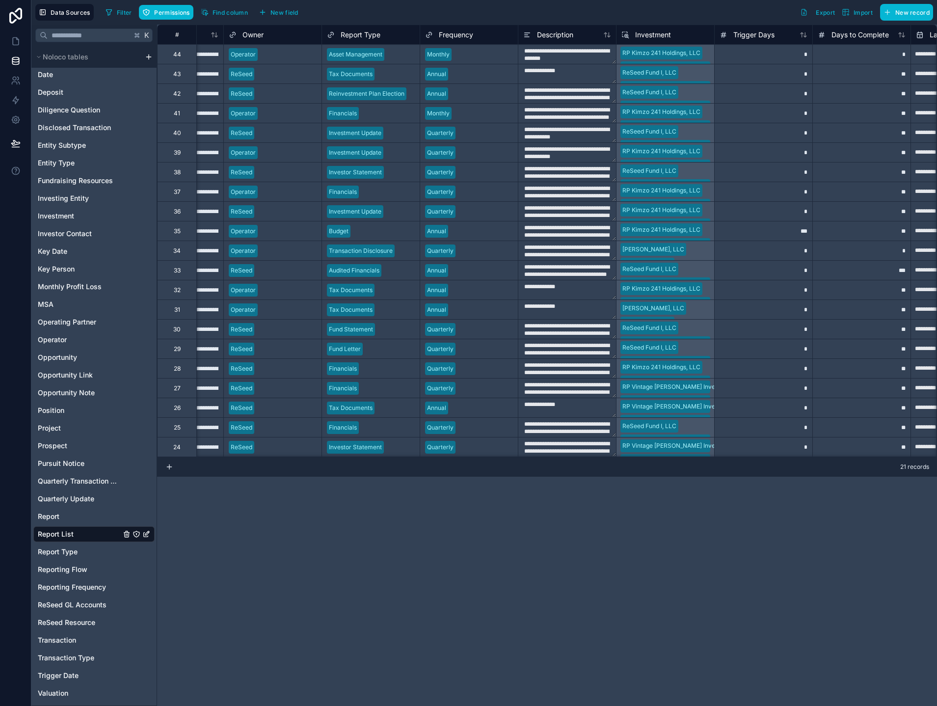
click at [747, 51] on div "*" at bounding box center [763, 54] width 98 height 20
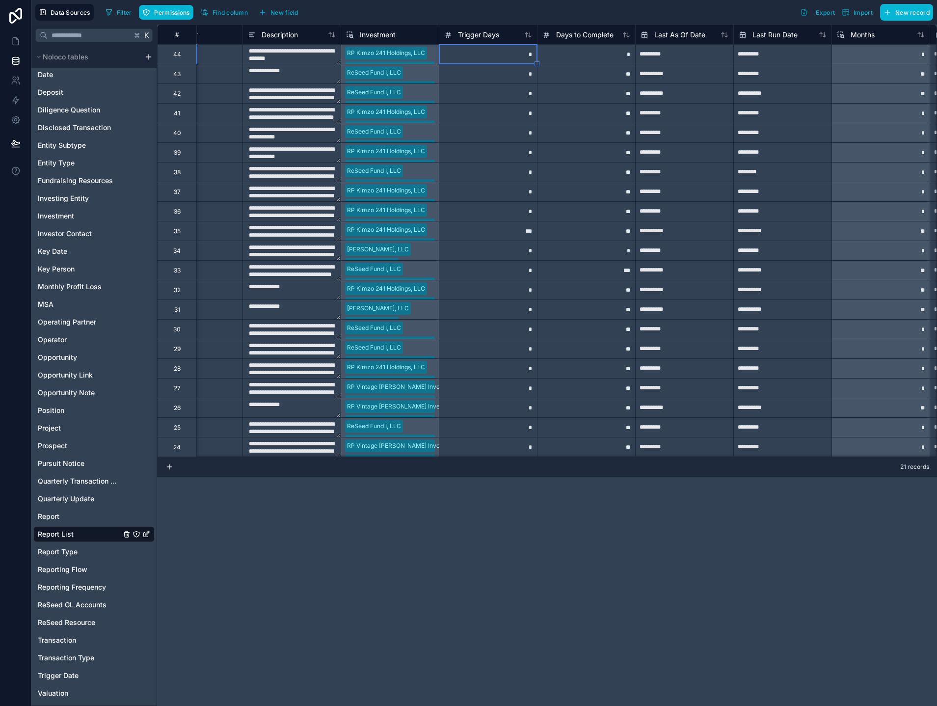
scroll to position [0, 352]
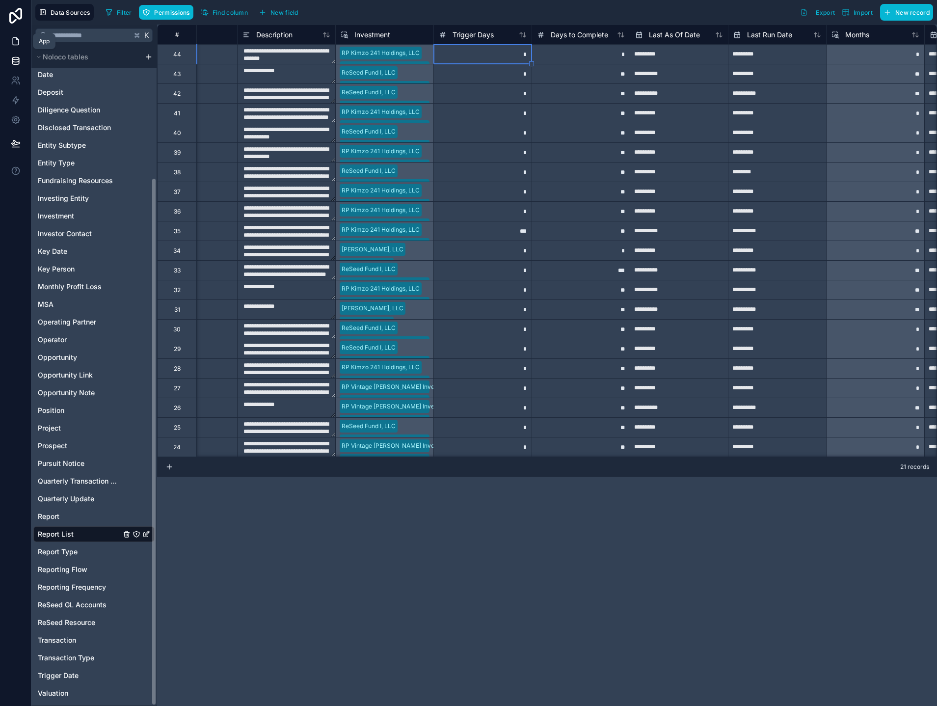
click at [15, 43] on icon at bounding box center [16, 41] width 10 height 10
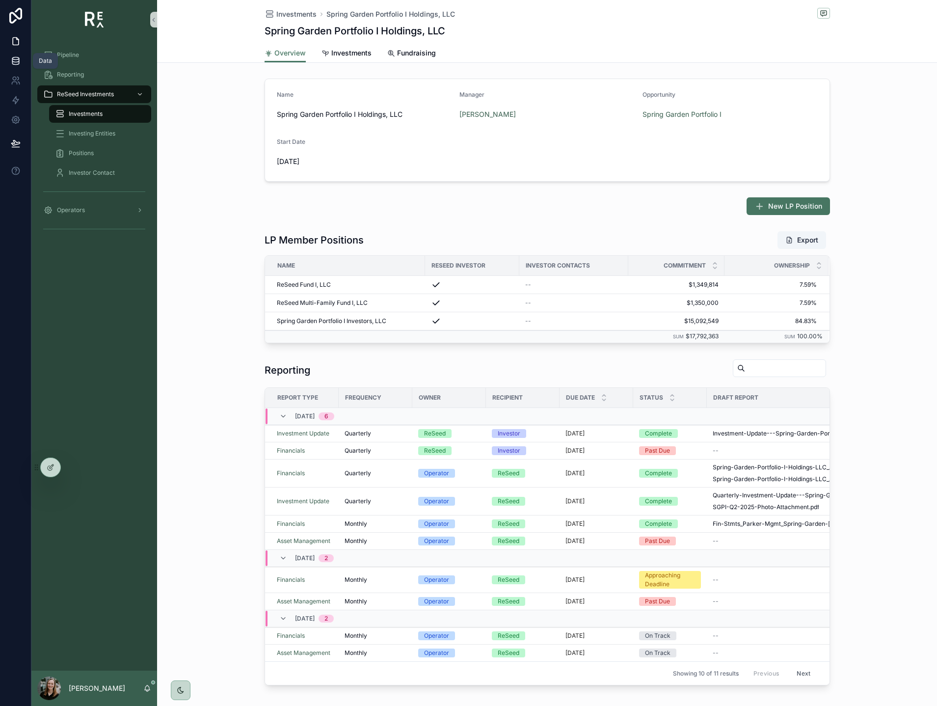
click at [16, 62] on icon at bounding box center [15, 60] width 6 height 4
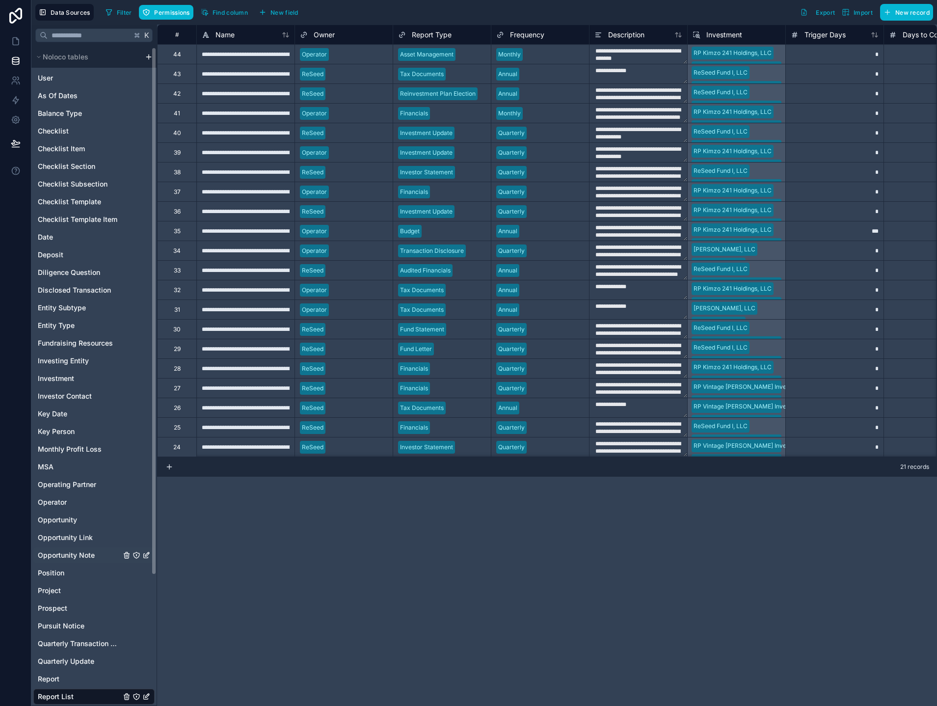
scroll to position [164, 0]
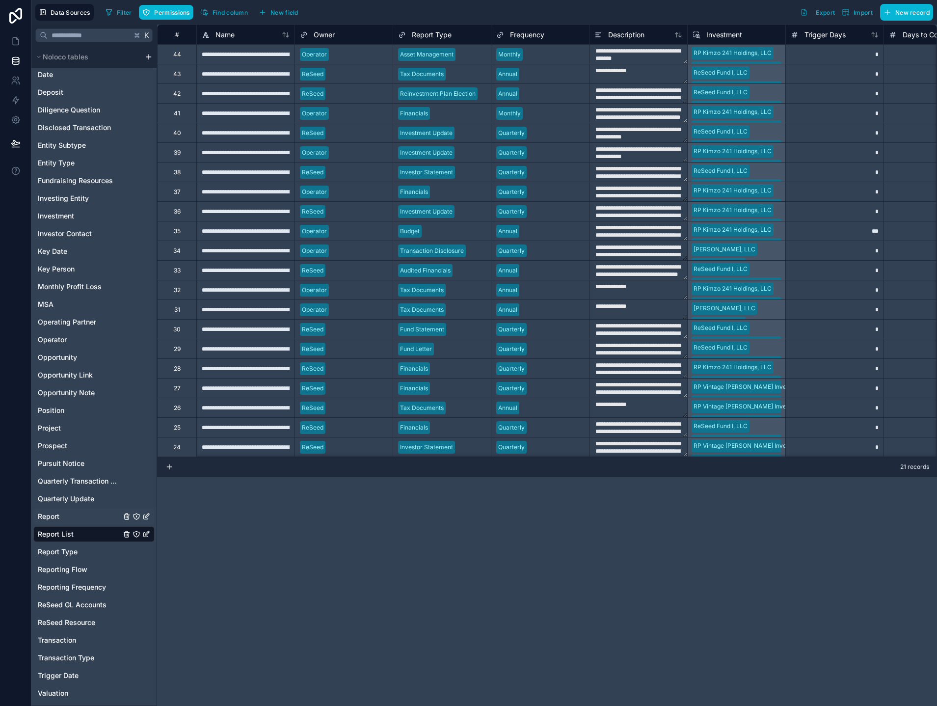
click at [60, 513] on link "Report" at bounding box center [79, 516] width 83 height 10
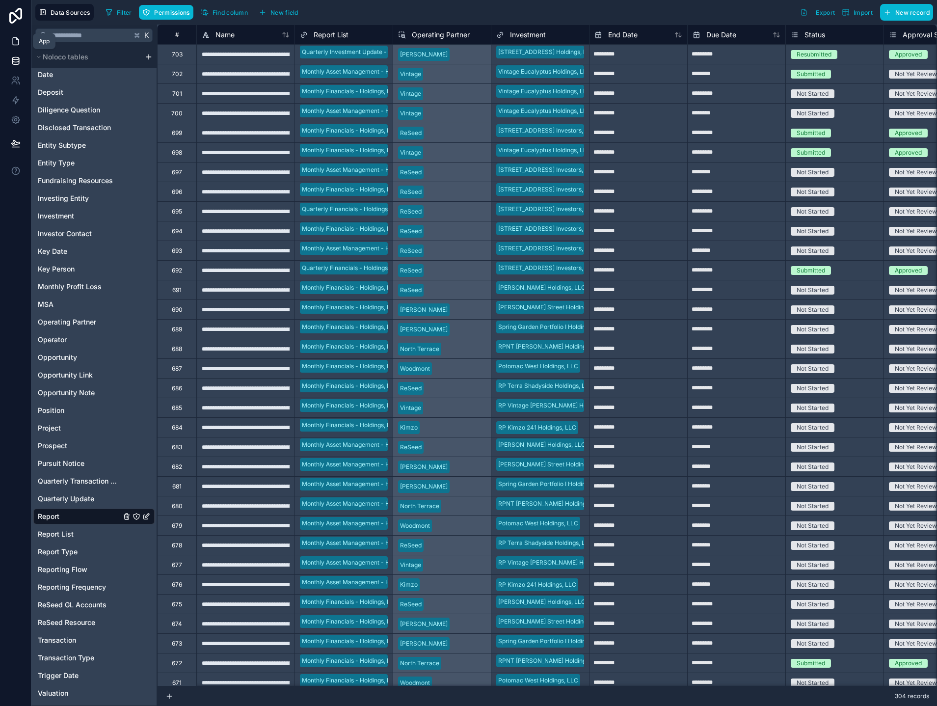
click at [14, 39] on icon at bounding box center [16, 41] width 10 height 10
